Goal: Task Accomplishment & Management: Manage account settings

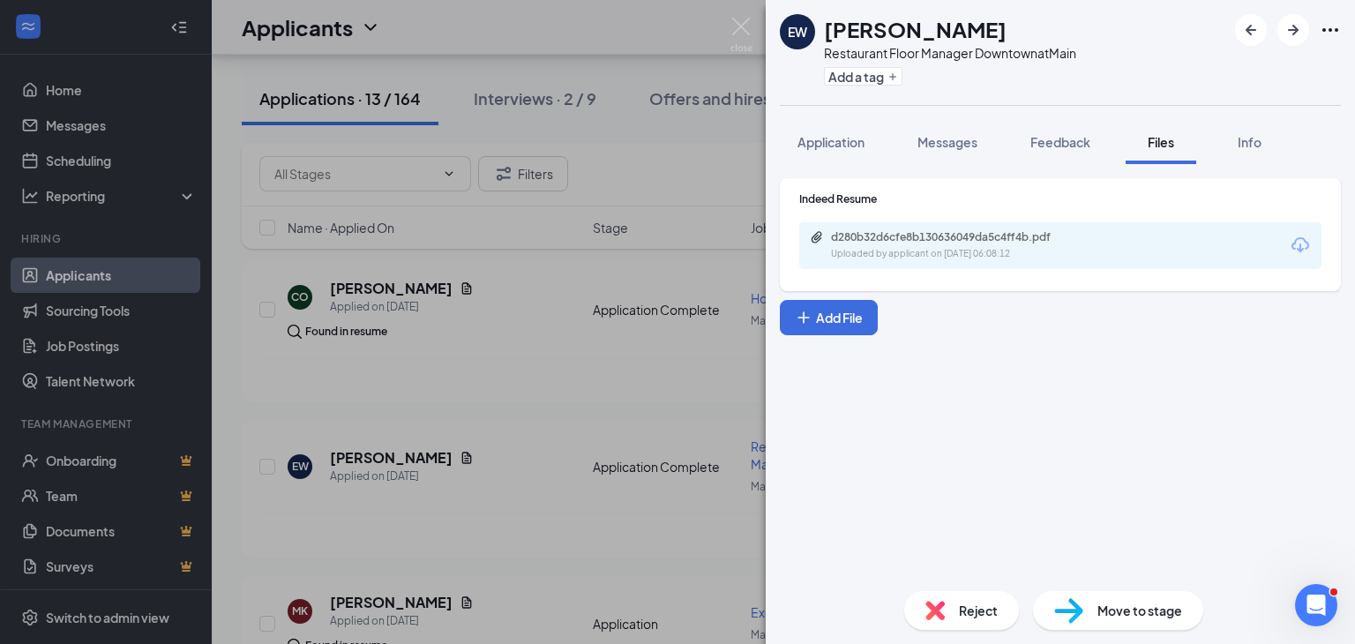
click at [734, 5] on div "EW [PERSON_NAME] Restaurant Floor Manager Downtown at Main Add a tag Applicatio…" at bounding box center [677, 322] width 1355 height 644
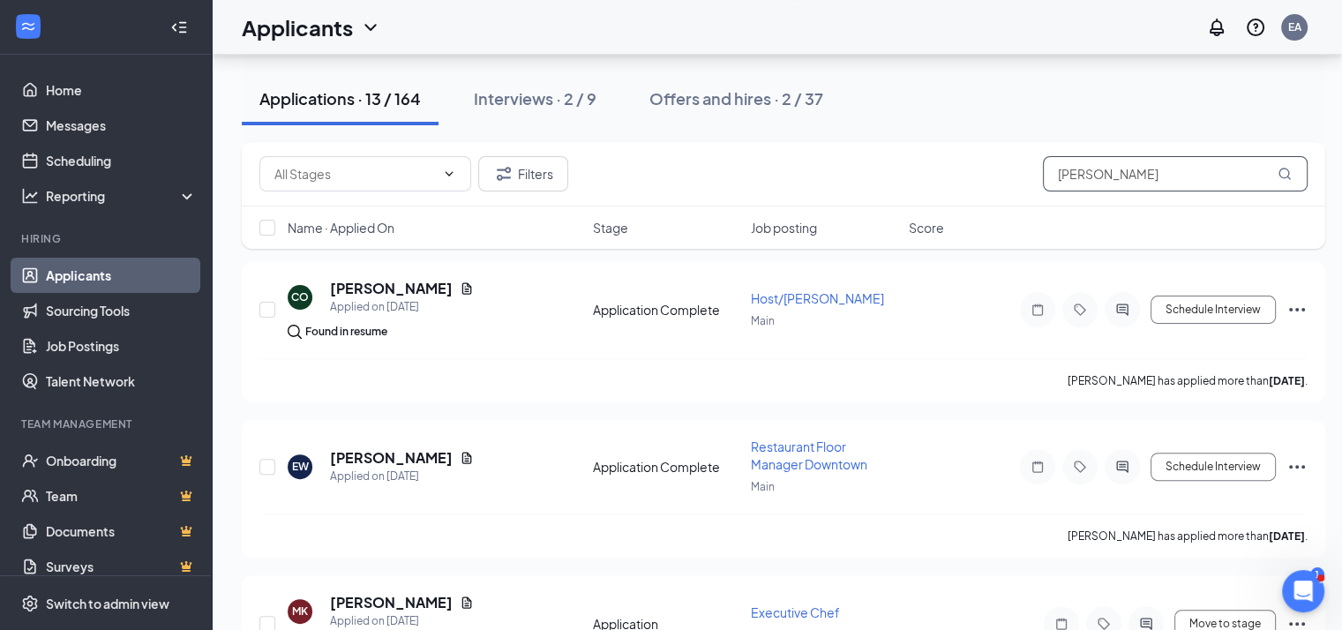
click at [1163, 184] on input "[PERSON_NAME]" at bounding box center [1175, 173] width 265 height 35
type input "e"
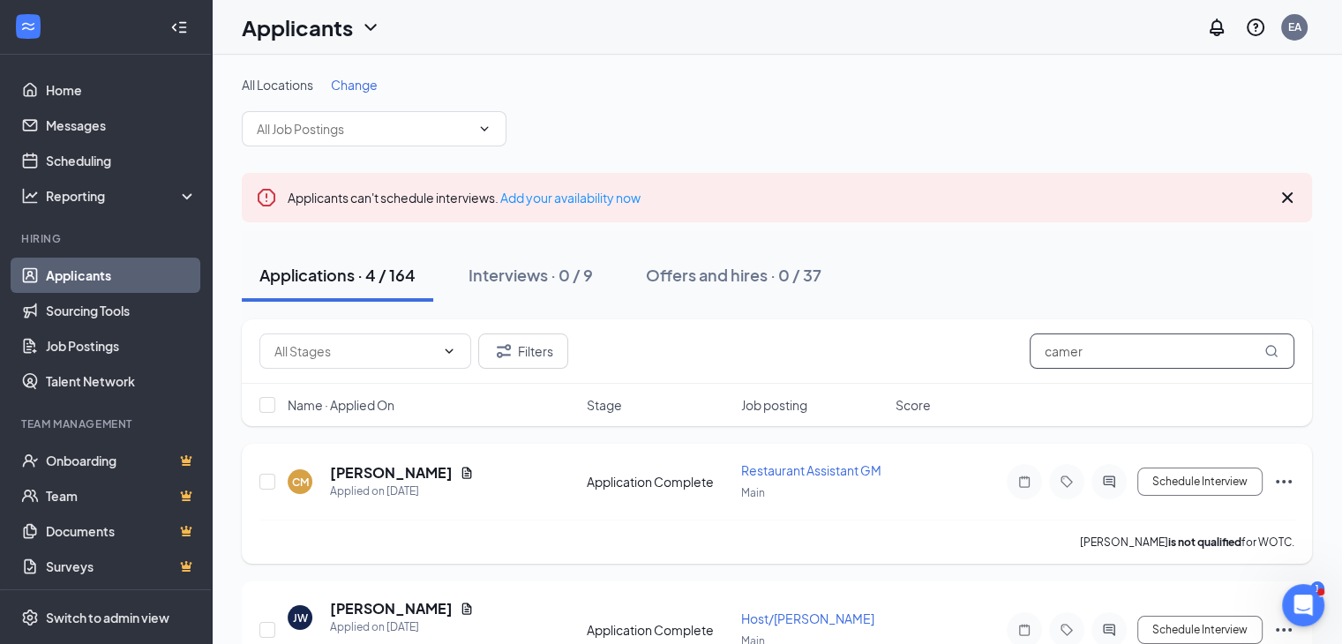
type input "camer"
click at [469, 472] on icon "Document" at bounding box center [467, 472] width 10 height 11
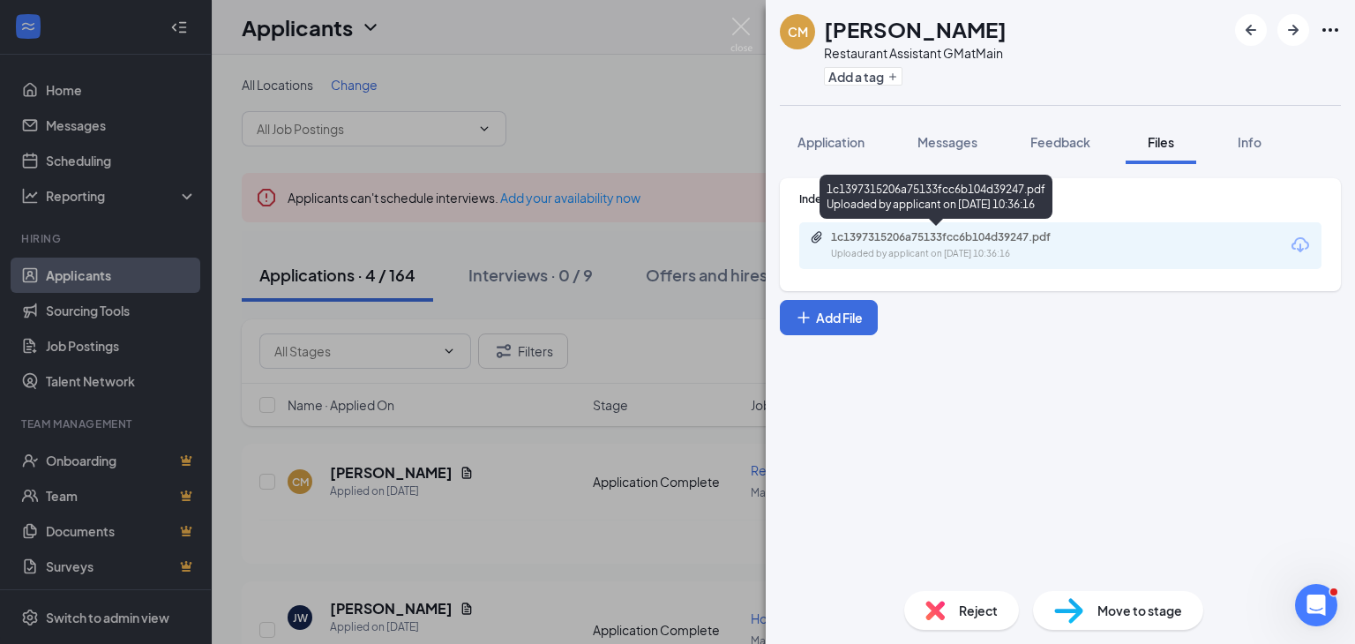
click at [999, 237] on div "1c1397315206a75133fcc6b104d39247.pdf" at bounding box center [954, 237] width 247 height 14
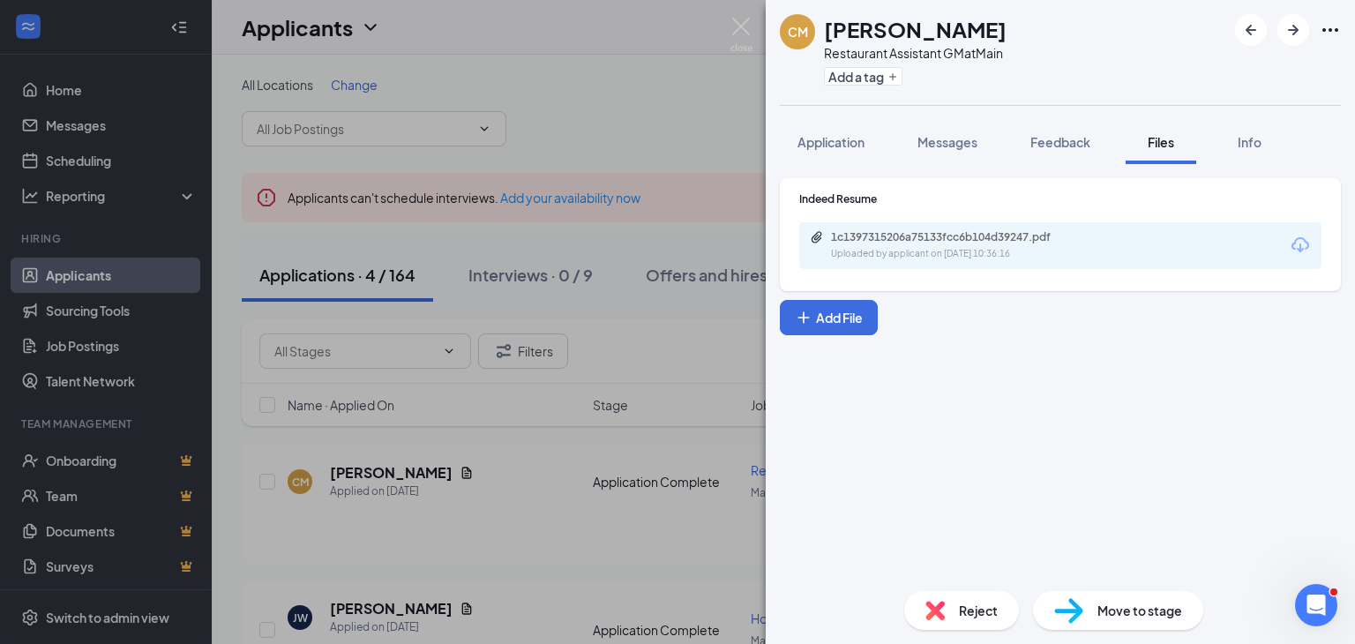
click at [658, 146] on div "CM [PERSON_NAME] Restaurant Assistant GM at Main Add a tag Application Messages…" at bounding box center [677, 322] width 1355 height 644
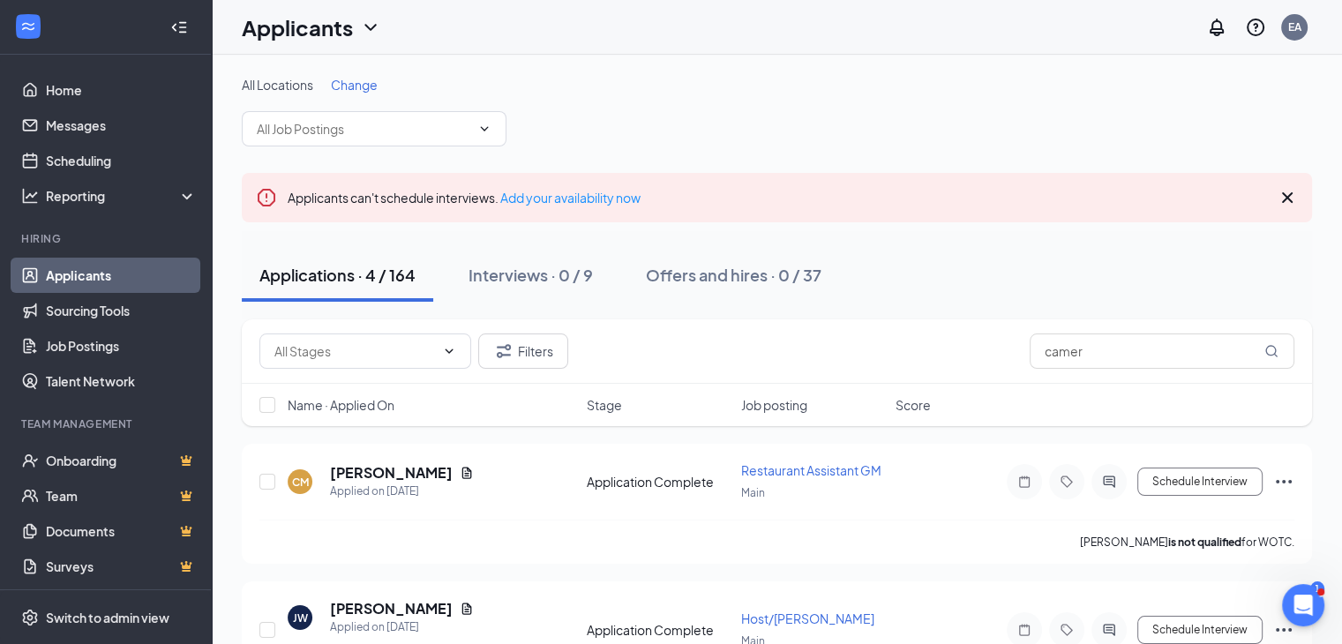
click at [86, 274] on link "Applicants" at bounding box center [121, 275] width 151 height 35
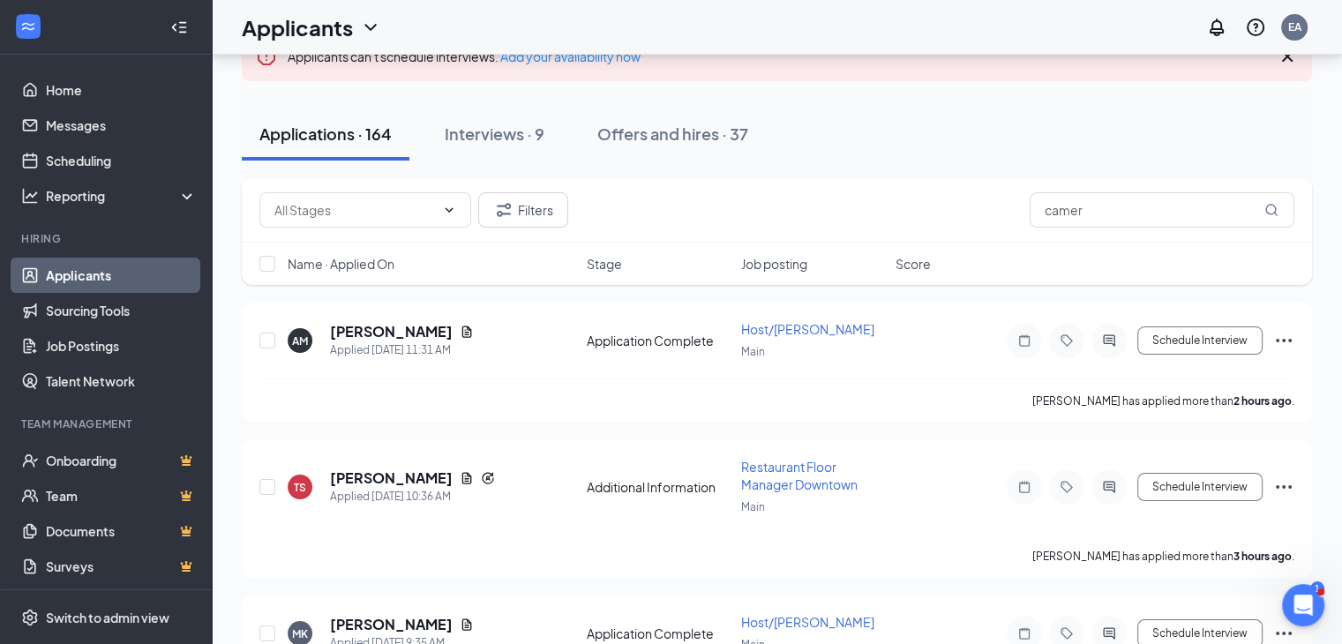
scroll to position [143, 0]
click at [507, 131] on div "Interviews · 9" at bounding box center [495, 132] width 100 height 22
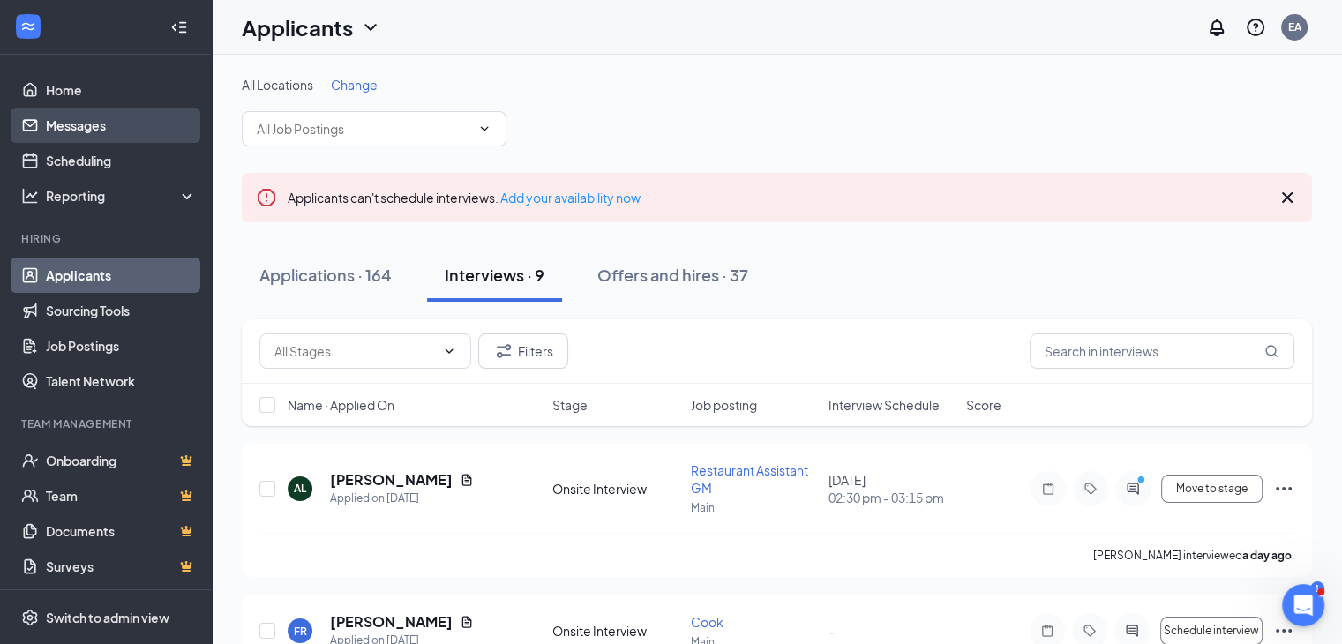
click at [84, 120] on link "Messages" at bounding box center [121, 125] width 151 height 35
